Goal: Information Seeking & Learning: Stay updated

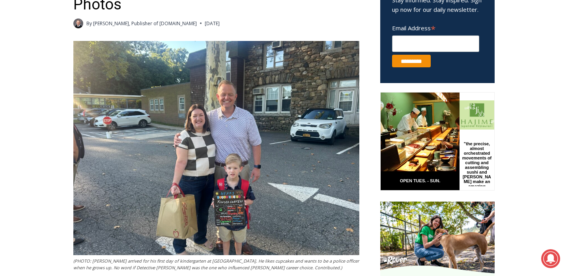
scroll to position [308, 0]
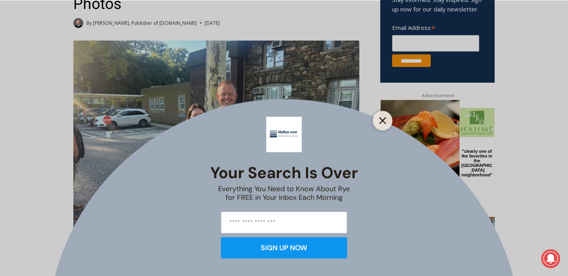
click at [383, 119] on icon "Close" at bounding box center [382, 120] width 7 height 7
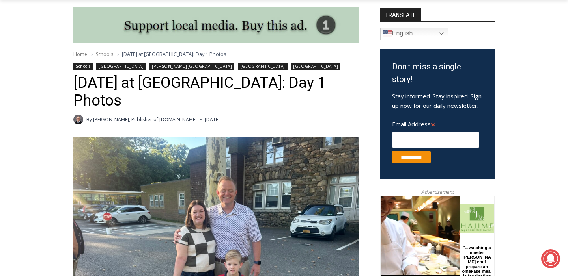
scroll to position [210, 0]
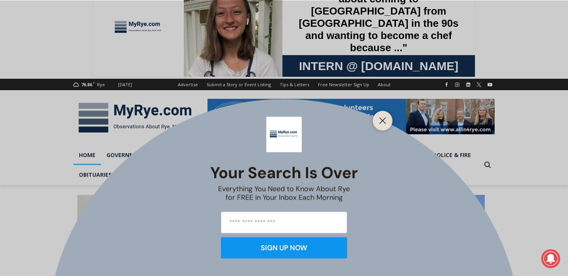
scroll to position [35, 0]
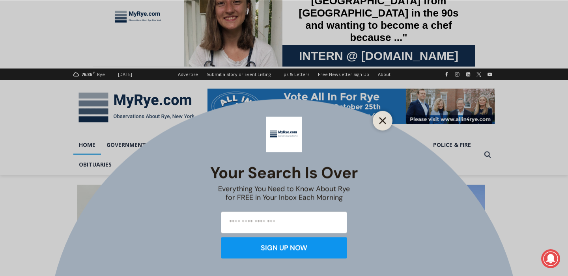
click at [385, 118] on icon "Close" at bounding box center [382, 120] width 7 height 7
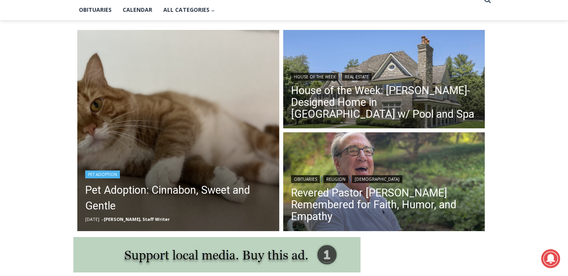
scroll to position [193, 0]
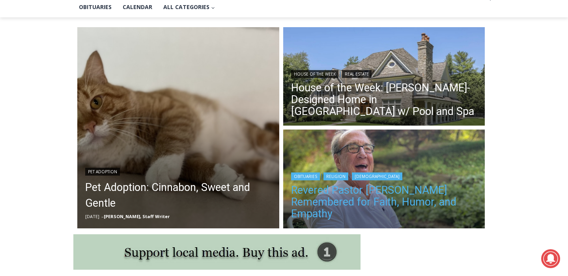
click at [364, 201] on link "Revered Pastor Donald Poole Jr. Remembered for Faith, Humor, and Empathy" at bounding box center [384, 202] width 186 height 35
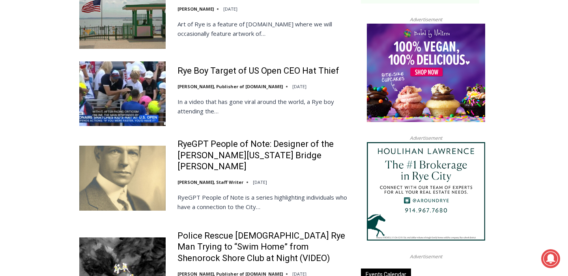
scroll to position [870, 0]
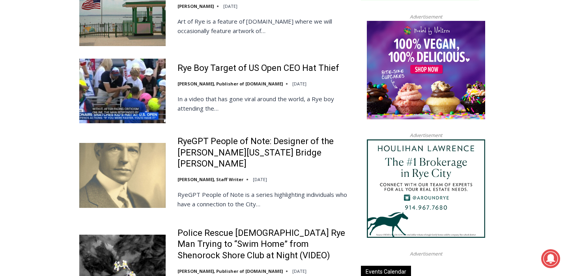
click at [124, 74] on img at bounding box center [122, 91] width 86 height 65
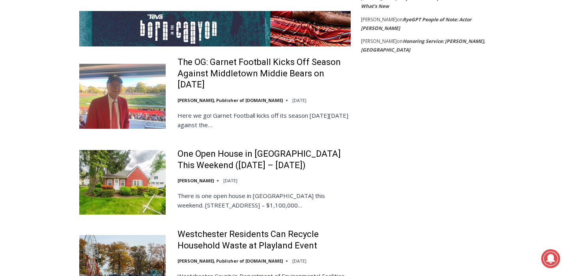
scroll to position [1553, 0]
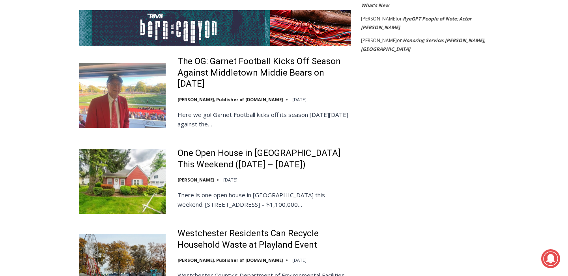
click at [141, 149] on img at bounding box center [122, 181] width 86 height 65
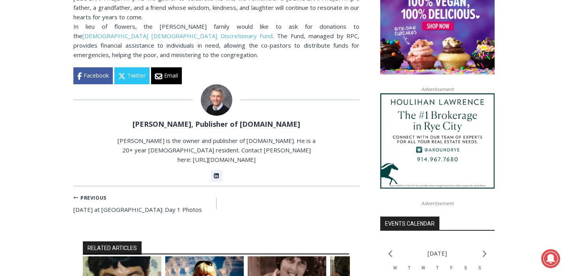
scroll to position [790, 0]
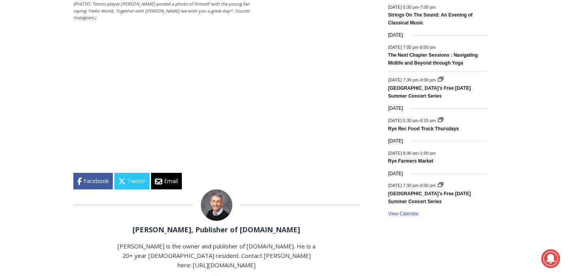
scroll to position [1161, 0]
